Goal: Check status: Check status

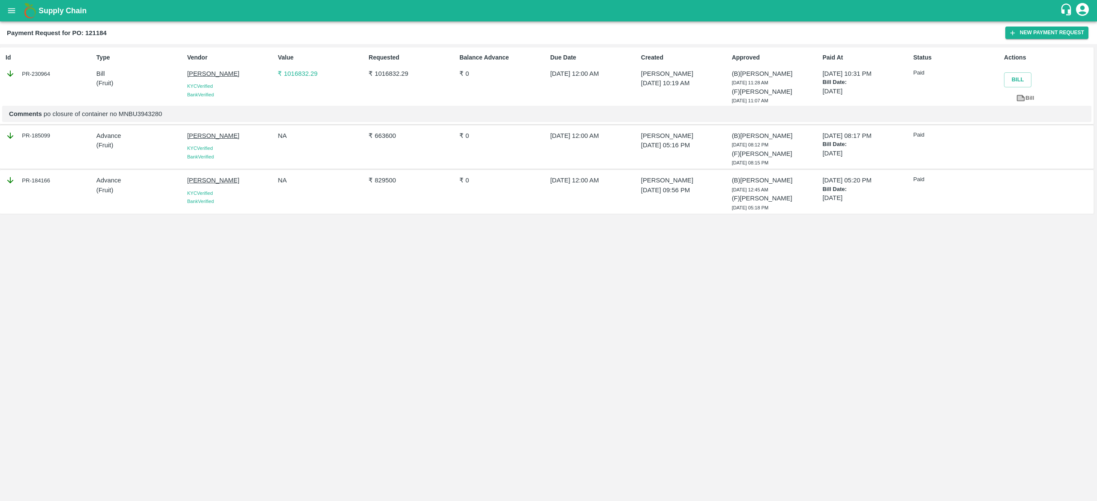
click at [299, 70] on p "₹ 1016832.29" at bounding box center [321, 73] width 87 height 9
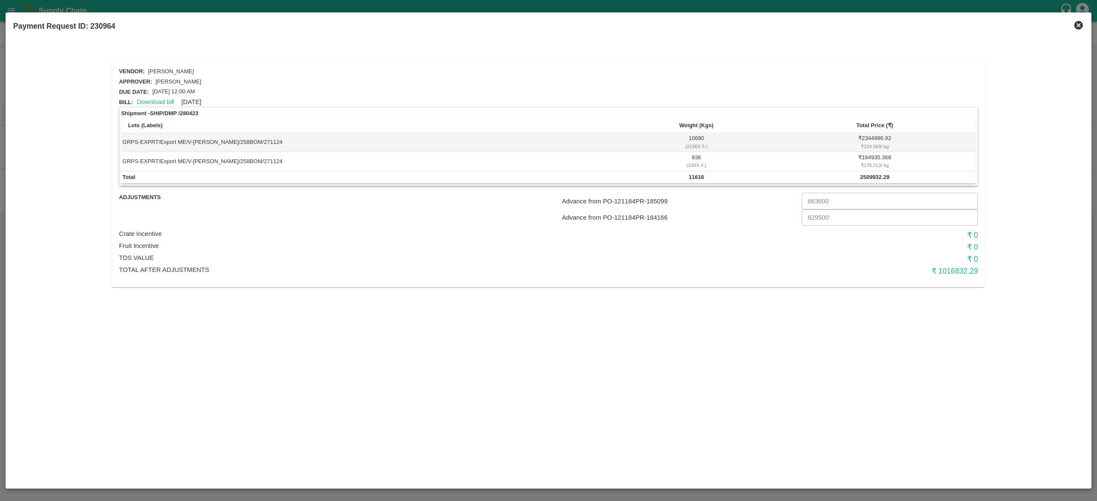
click at [873, 178] on b "2509932.29" at bounding box center [875, 177] width 30 height 6
copy b "2509932.29"
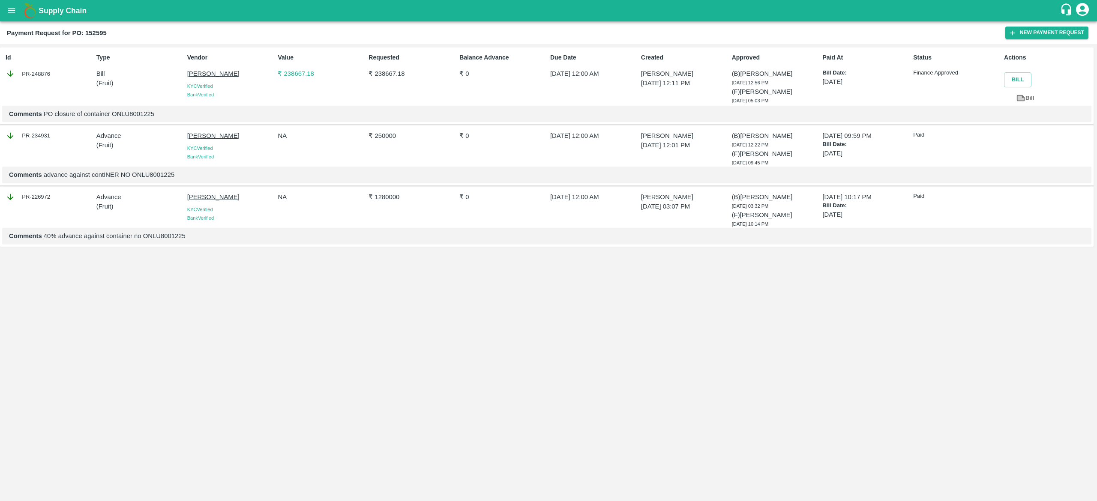
click at [299, 72] on p "₹ 238667.18" at bounding box center [321, 73] width 87 height 9
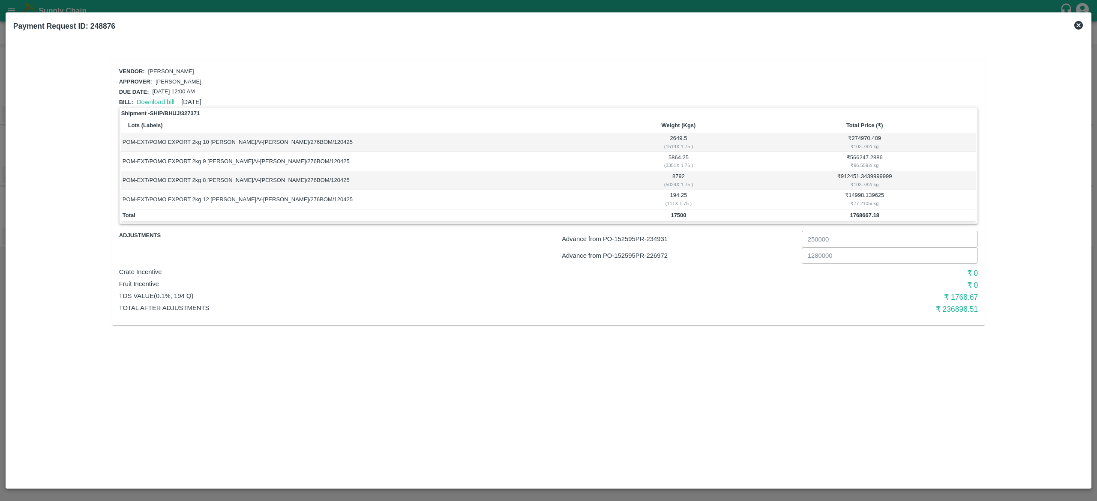
click at [867, 217] on td "1768667.18" at bounding box center [864, 216] width 222 height 13
copy b "1768667.18"
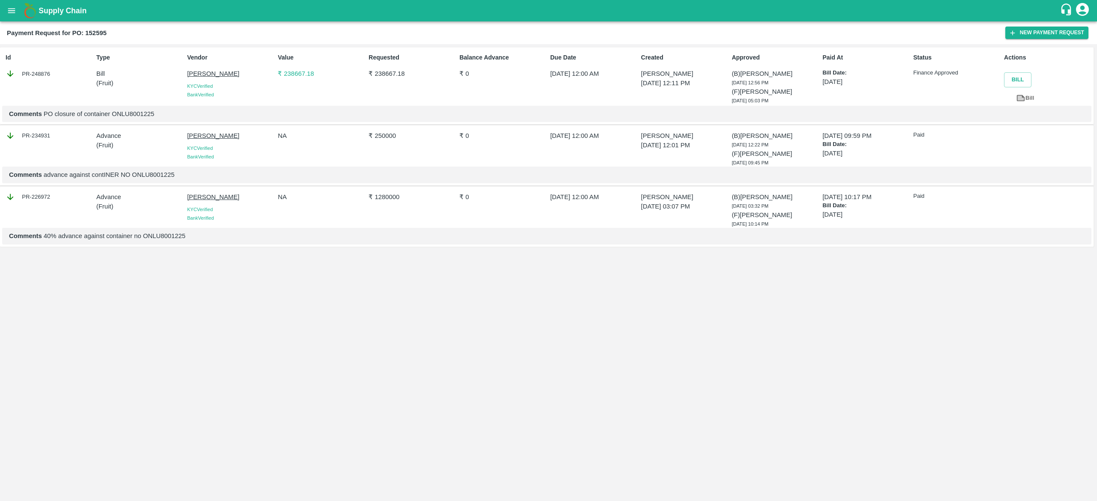
click at [1029, 98] on link "Bill" at bounding box center [1025, 98] width 42 height 15
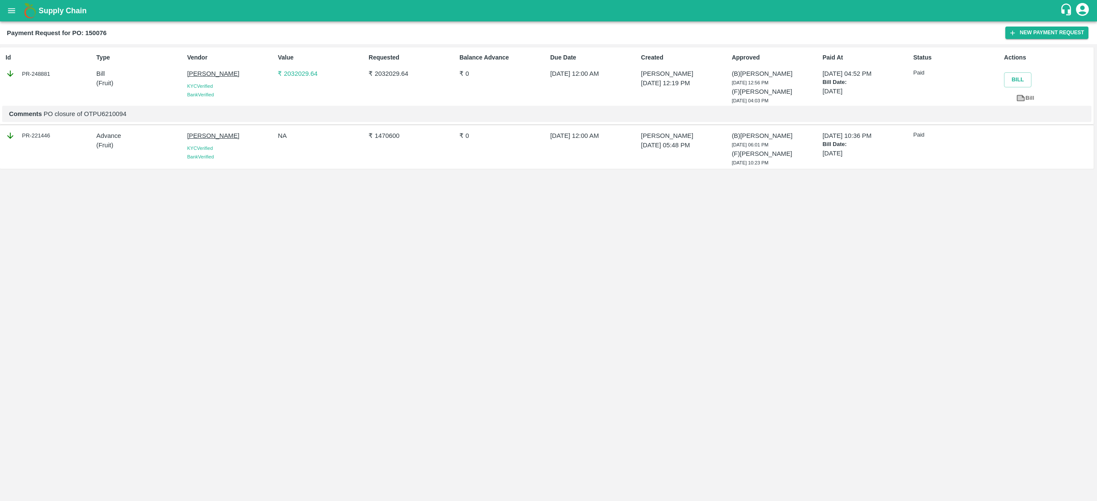
click at [307, 69] on p "₹ 2032029.64" at bounding box center [321, 73] width 87 height 9
click at [101, 76] on p "Bill" at bounding box center [139, 73] width 87 height 9
click at [108, 76] on p "Bill" at bounding box center [139, 73] width 87 height 9
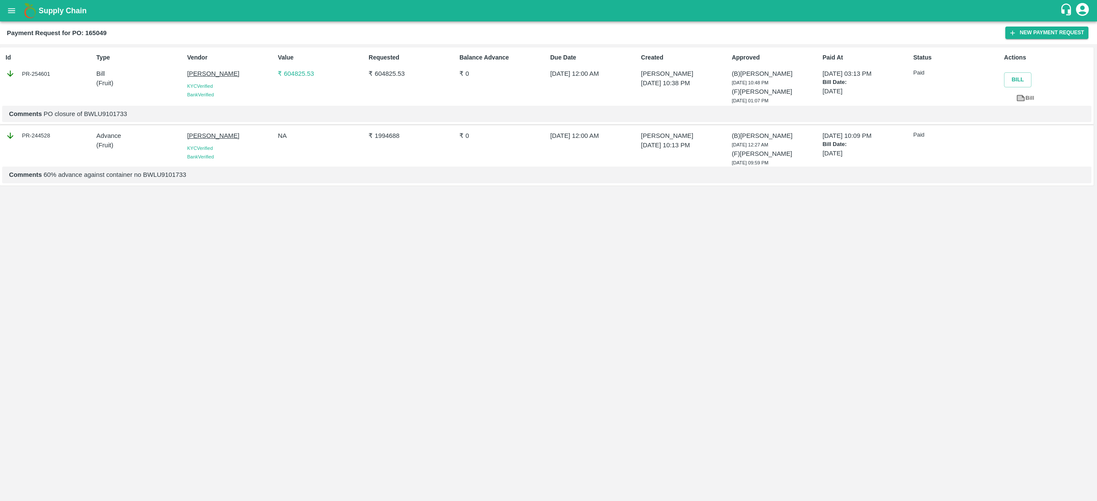
click at [104, 77] on p "Bill" at bounding box center [139, 73] width 87 height 9
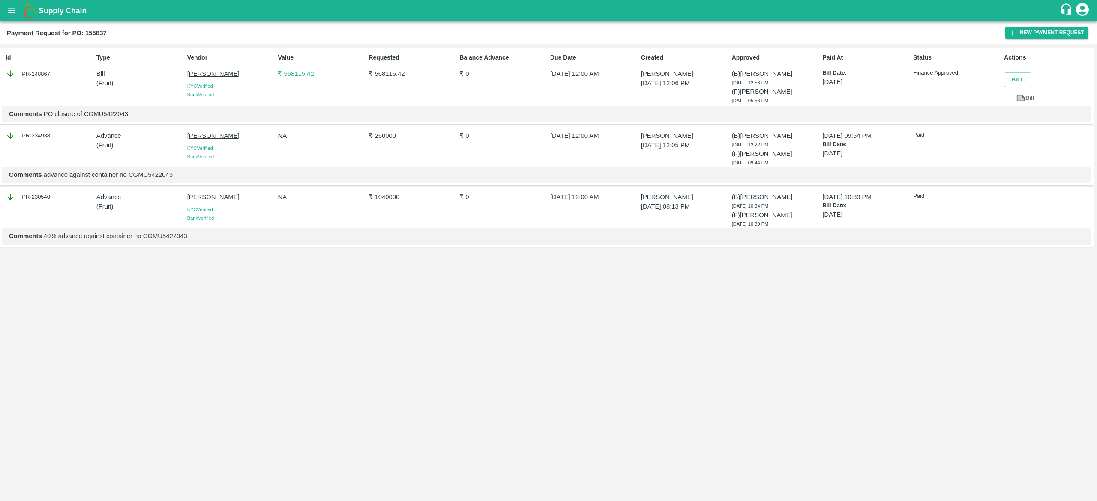
click at [299, 75] on p "₹ 568115.42" at bounding box center [321, 73] width 87 height 9
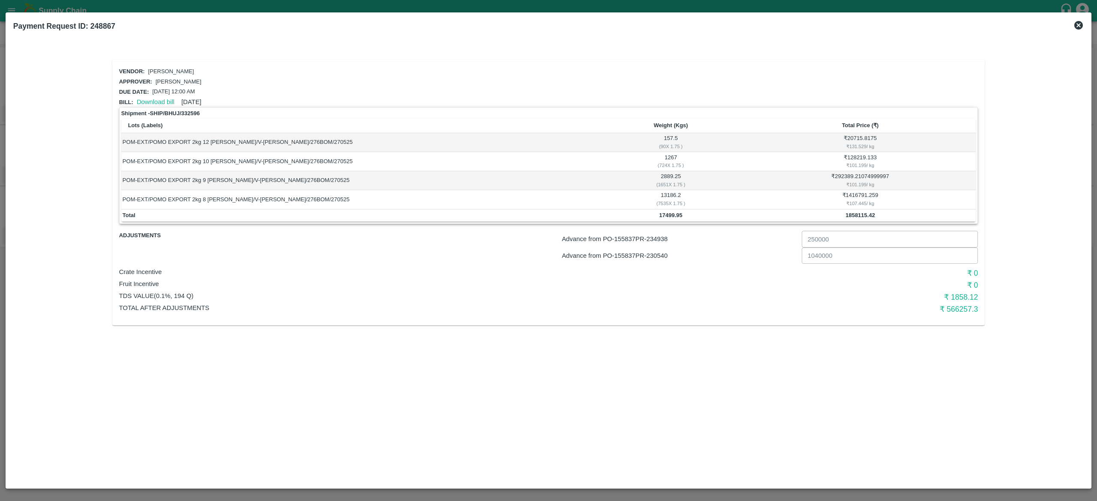
click at [960, 317] on div "Vendor: [PERSON_NAME] Approver: [PERSON_NAME] Due date: [DATE] 12:00 AM Bill: D…" at bounding box center [548, 193] width 873 height 266
